Goal: Check status

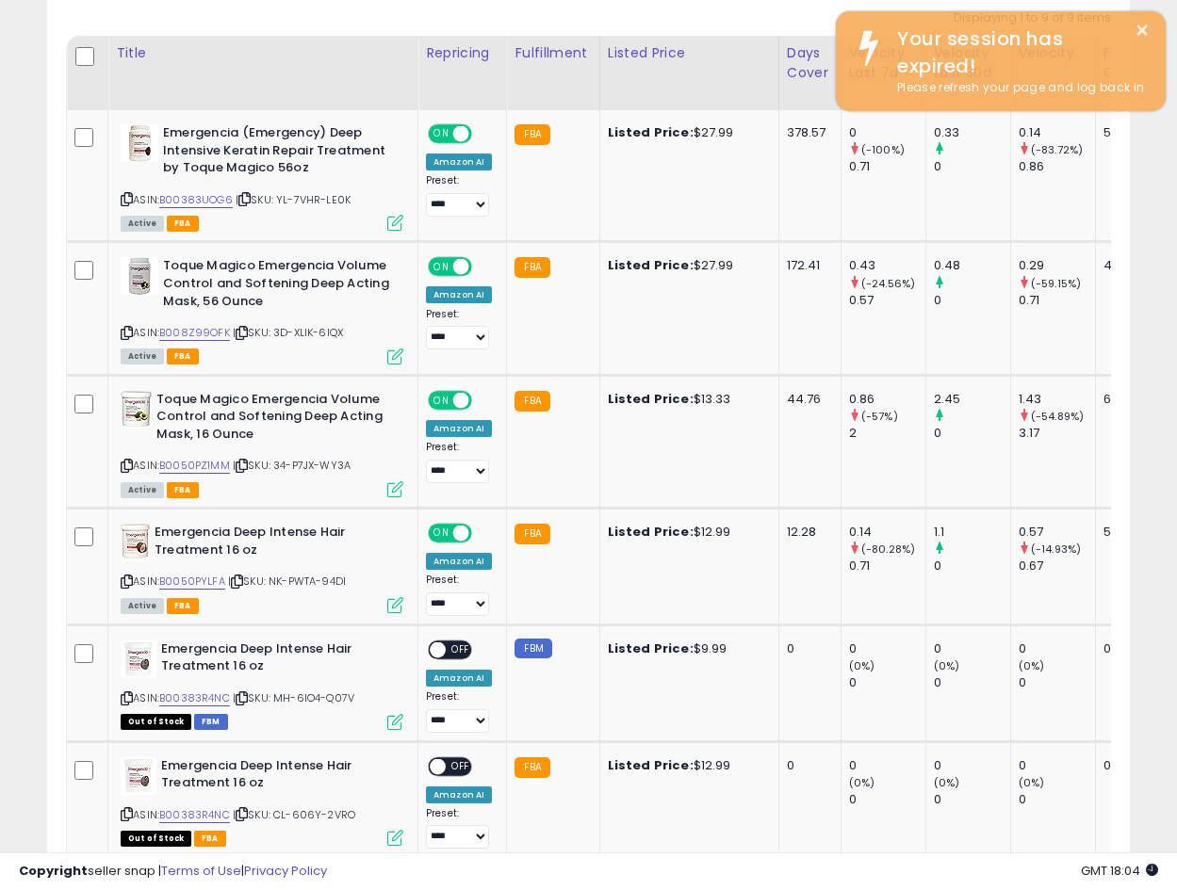
scroll to position [252, 0]
